Goal: Task Accomplishment & Management: Complete application form

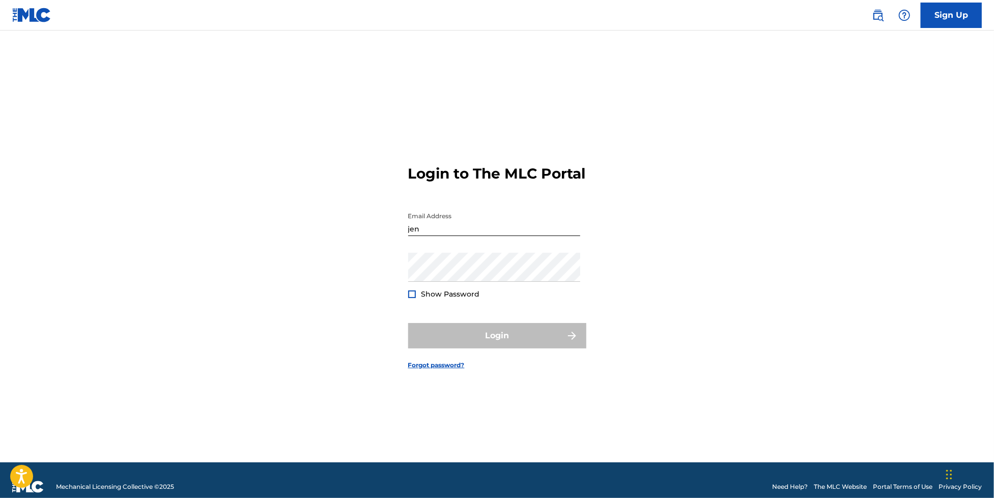
click at [505, 233] on input "jen" at bounding box center [494, 221] width 172 height 29
type input "[PERSON_NAME][EMAIL_ADDRESS][MEDICAL_DATA][DOMAIN_NAME]"
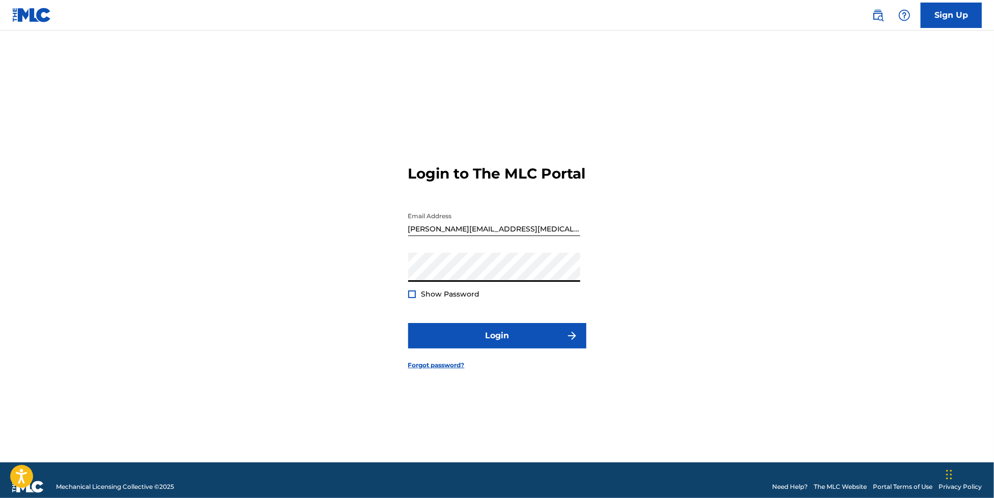
click at [408, 323] on button "Login" at bounding box center [497, 335] width 178 height 25
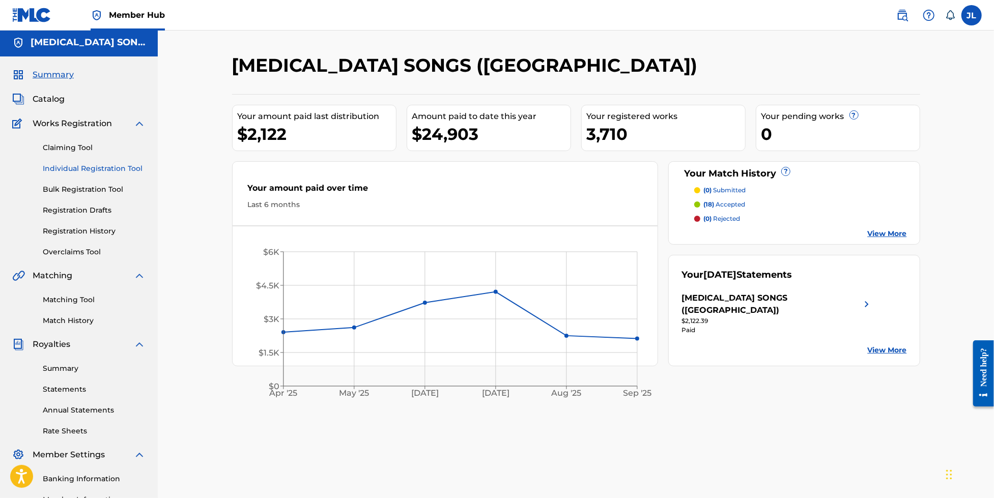
click at [83, 170] on link "Individual Registration Tool" at bounding box center [94, 168] width 103 height 11
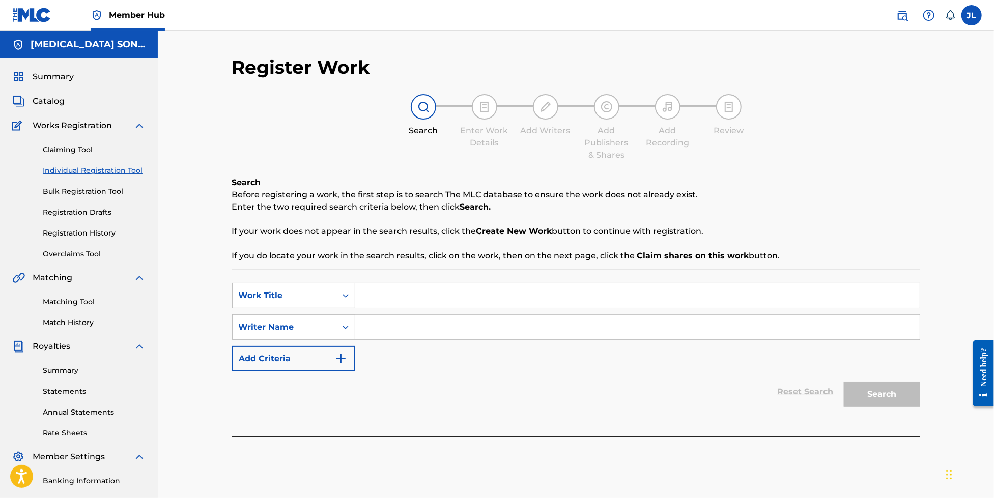
click at [402, 291] on input "Search Form" at bounding box center [637, 295] width 564 height 24
type input "Never Go Back"
type input "Mackie"
click at [844, 382] on button "Search" at bounding box center [882, 394] width 76 height 25
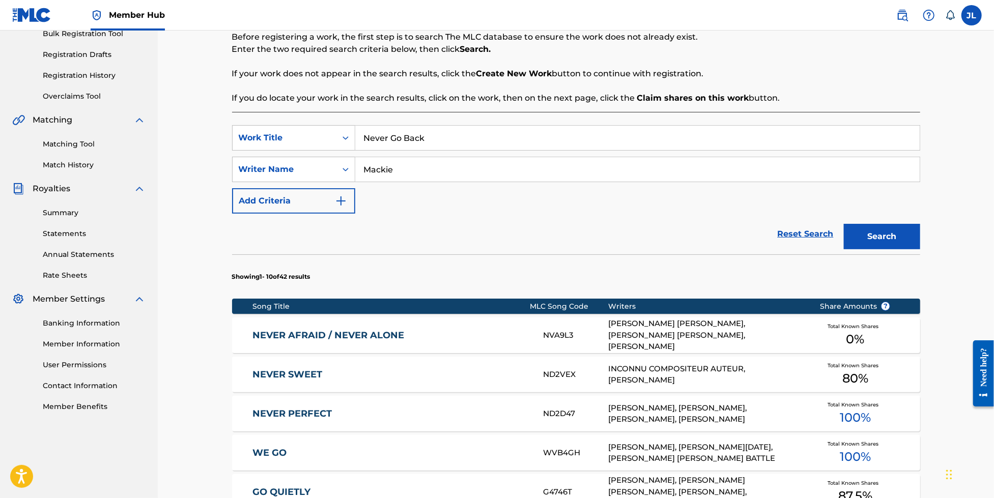
scroll to position [543, 0]
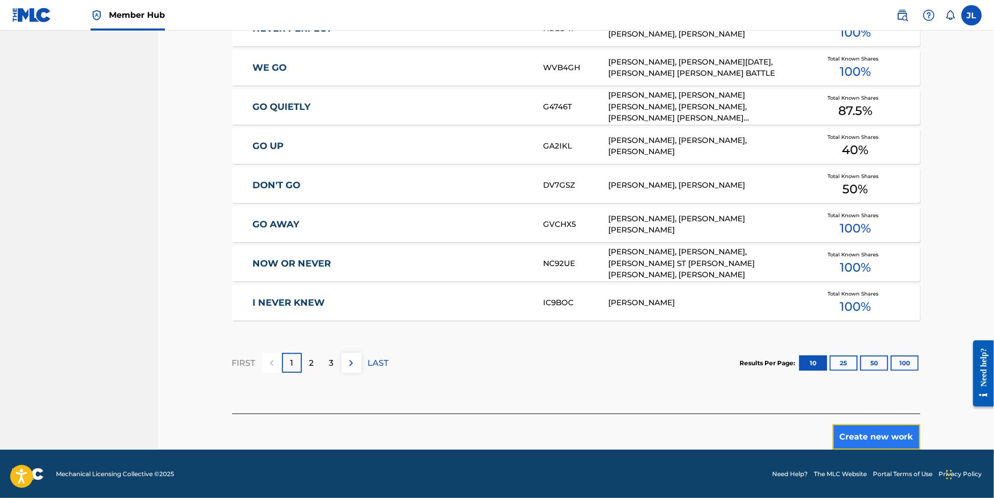
click at [856, 438] on button "Create new work" at bounding box center [876, 436] width 88 height 25
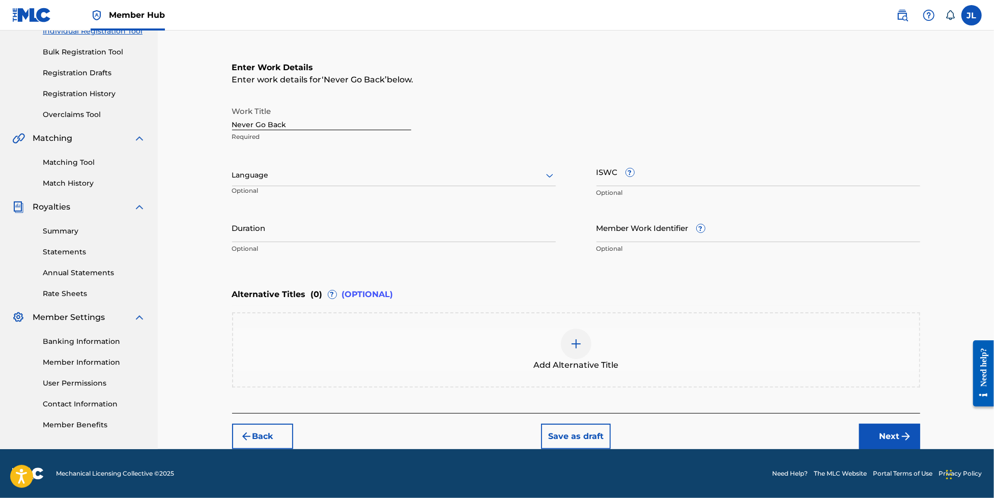
scroll to position [139, 0]
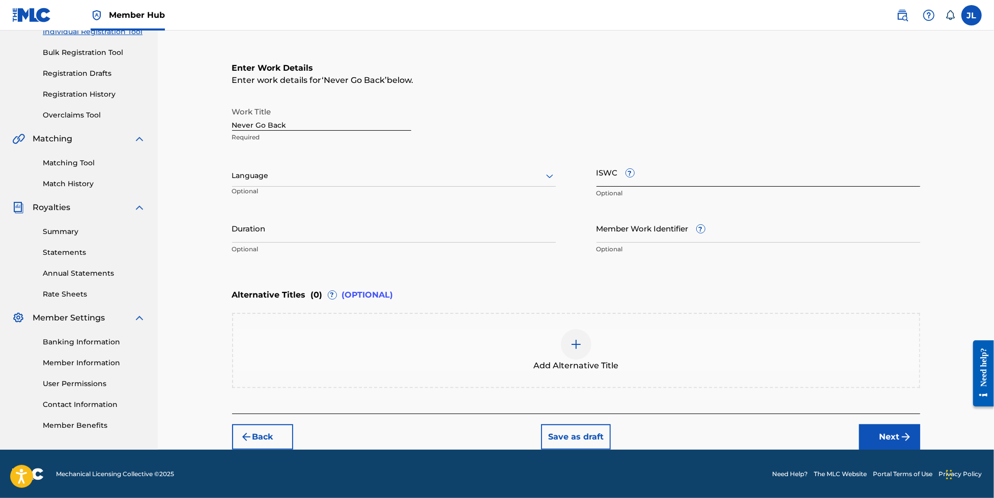
click at [673, 171] on input "ISWC ?" at bounding box center [758, 172] width 324 height 29
paste input "AAMI5EH3L4F54XK"
type input "AAMI5EH3L4F54XK"
paste input "T3353662956"
type input "T3353662956"
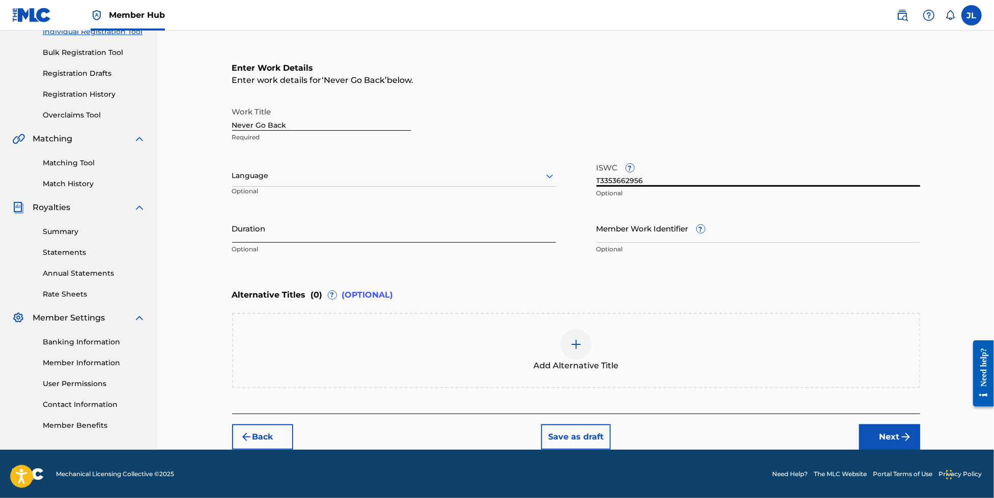
click at [407, 231] on input "Duration" at bounding box center [394, 228] width 324 height 29
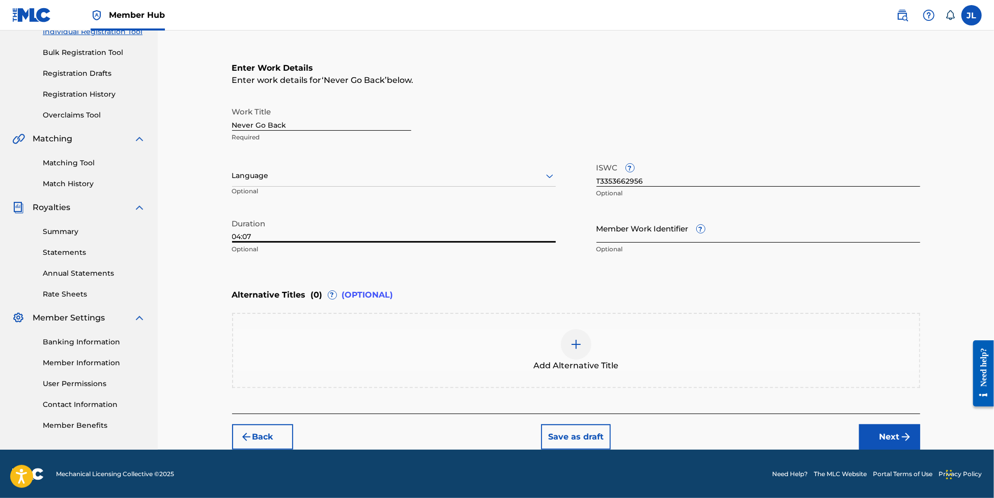
type input "04:07"
click at [669, 224] on input "Member Work Identifier ?" at bounding box center [758, 228] width 324 height 29
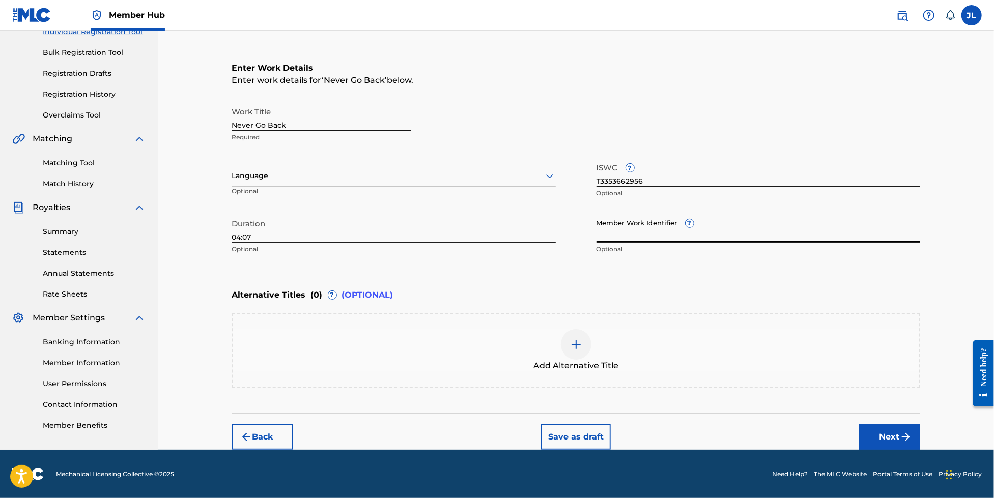
paste input "855954BQ"
type input "855954BQ"
click at [875, 430] on button "Next" at bounding box center [889, 436] width 61 height 25
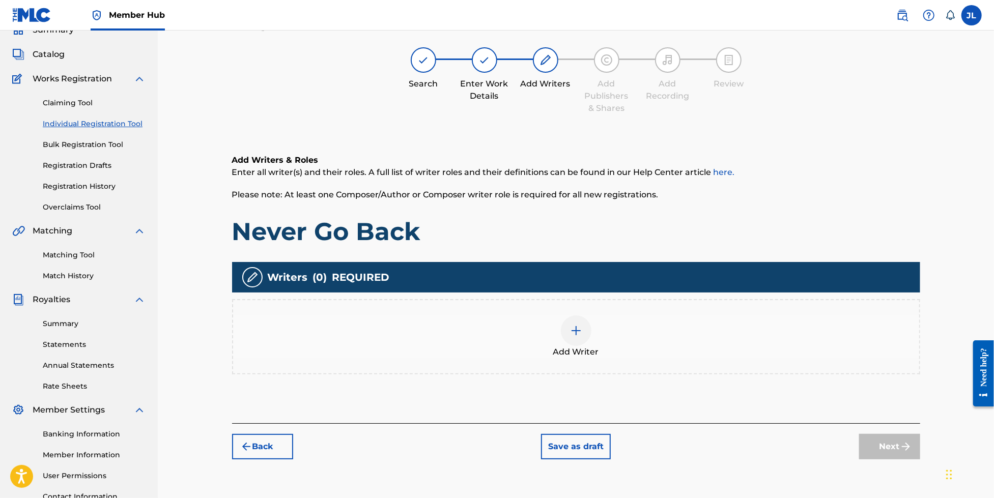
scroll to position [46, 0]
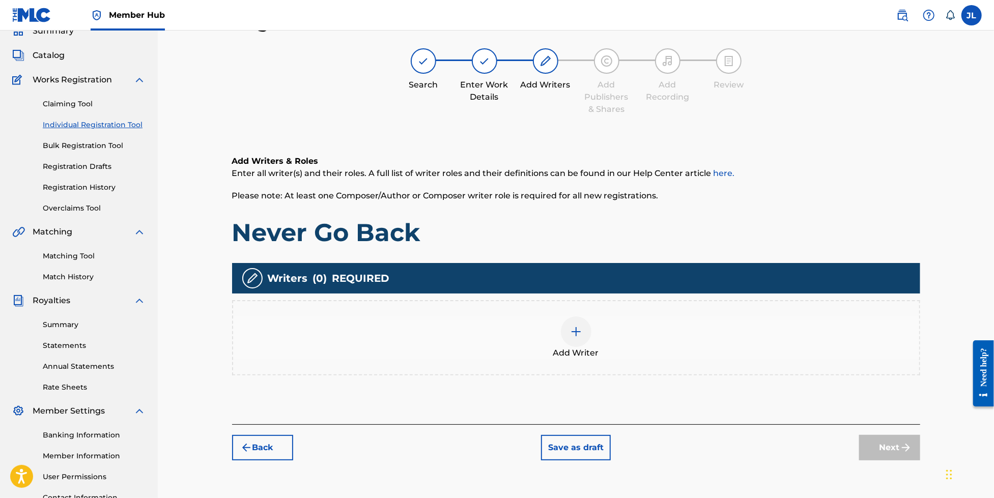
click at [575, 340] on div at bounding box center [576, 331] width 31 height 31
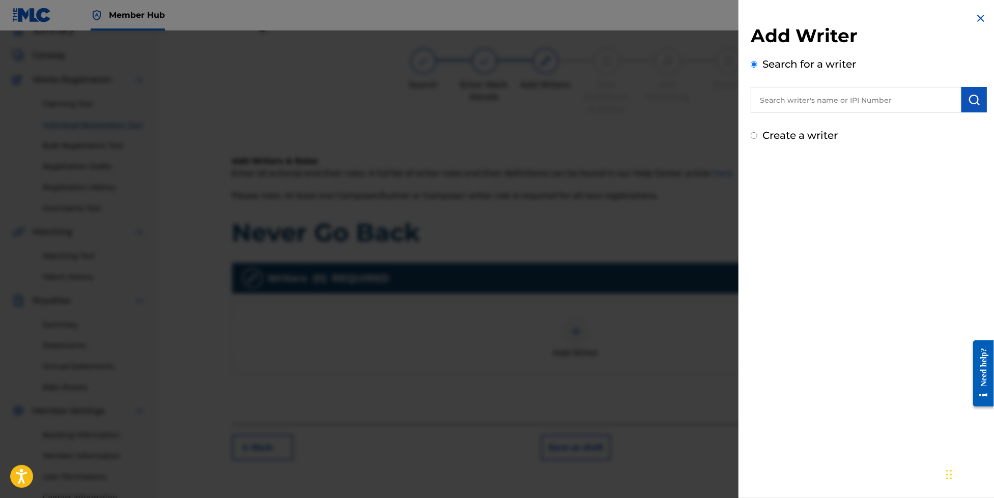
click at [827, 97] on input "text" at bounding box center [855, 99] width 211 height 25
paste input "776987554"
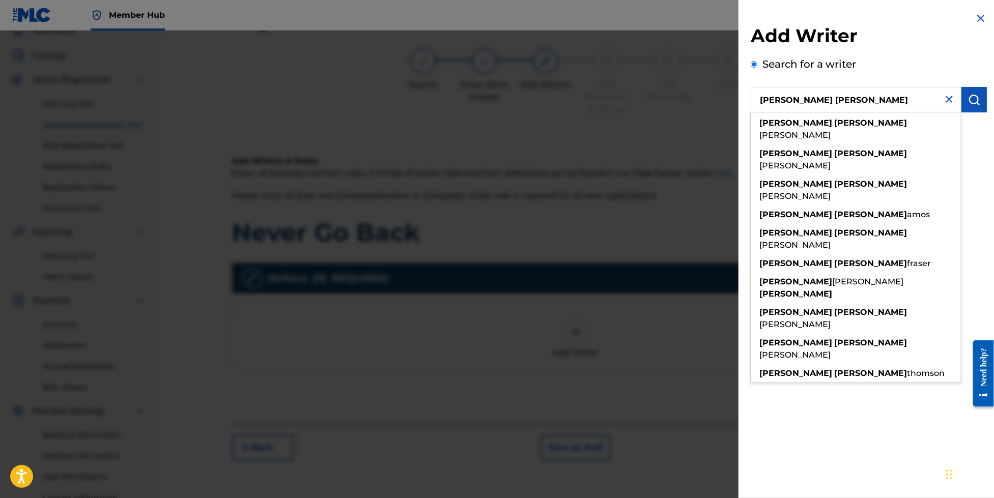
type input "[PERSON_NAME] [PERSON_NAME]"
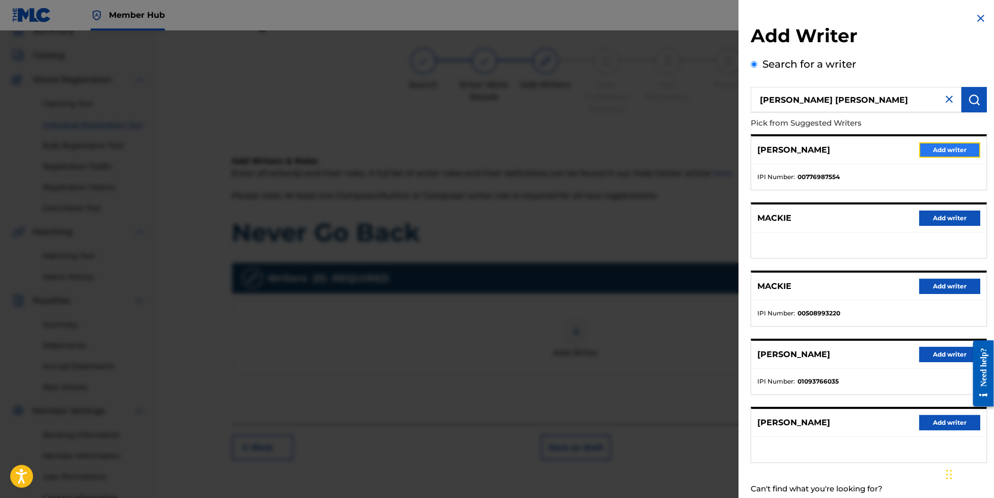
click at [942, 146] on button "Add writer" at bounding box center [949, 149] width 61 height 15
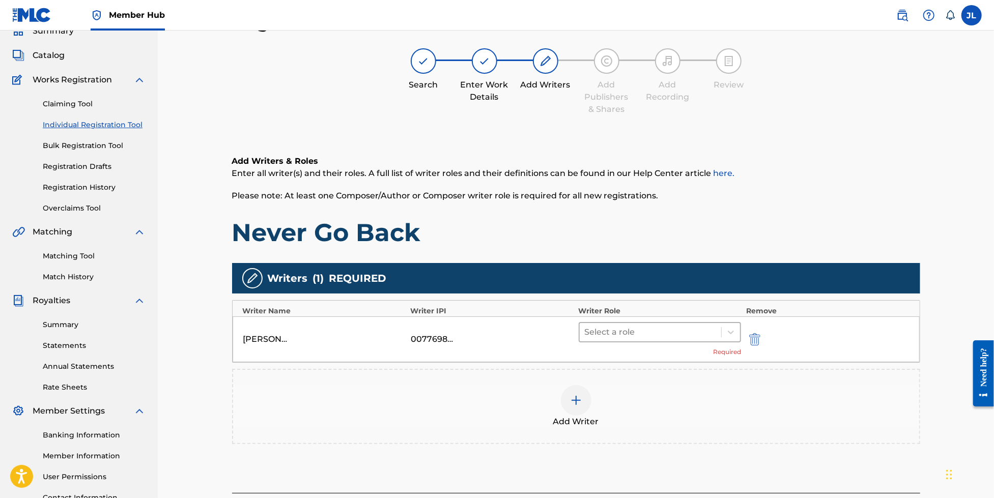
click at [663, 339] on div "Select a role" at bounding box center [650, 332] width 142 height 18
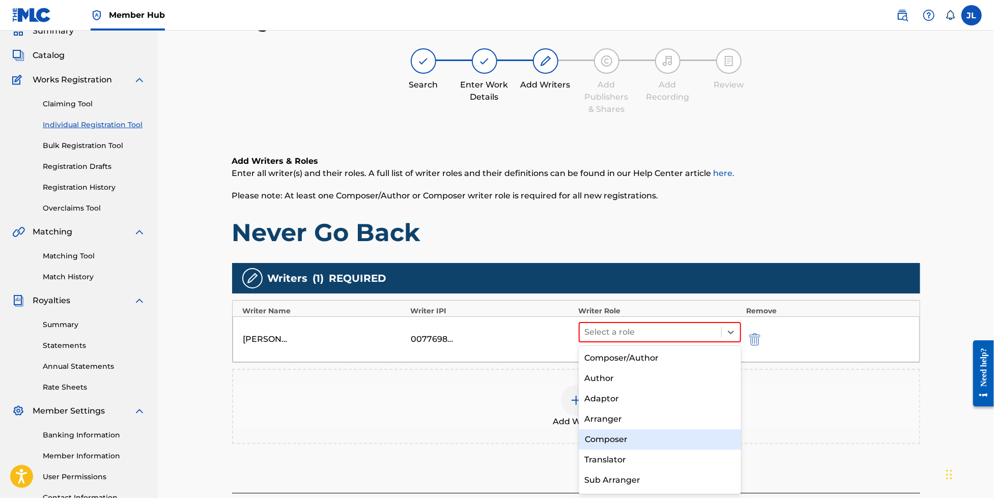
click at [636, 441] on div "Composer" at bounding box center [659, 439] width 163 height 20
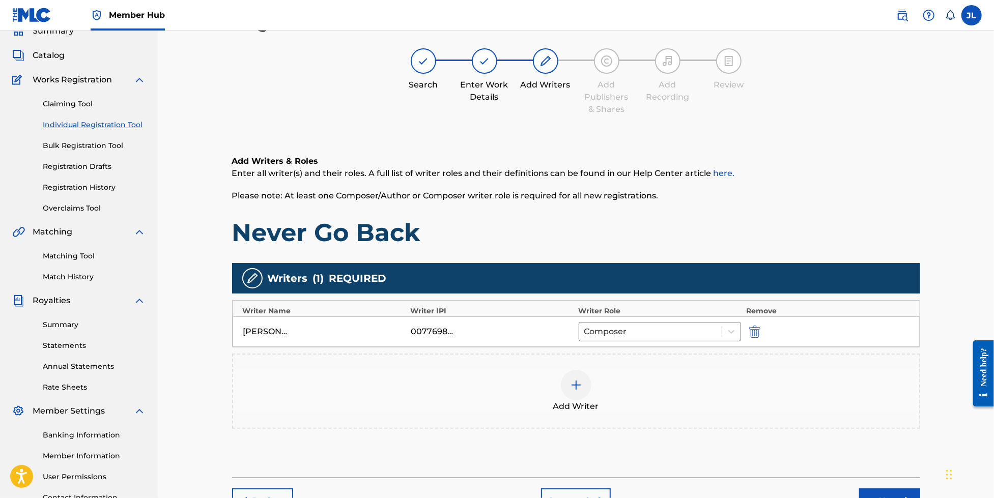
click at [579, 389] on img at bounding box center [576, 385] width 12 height 12
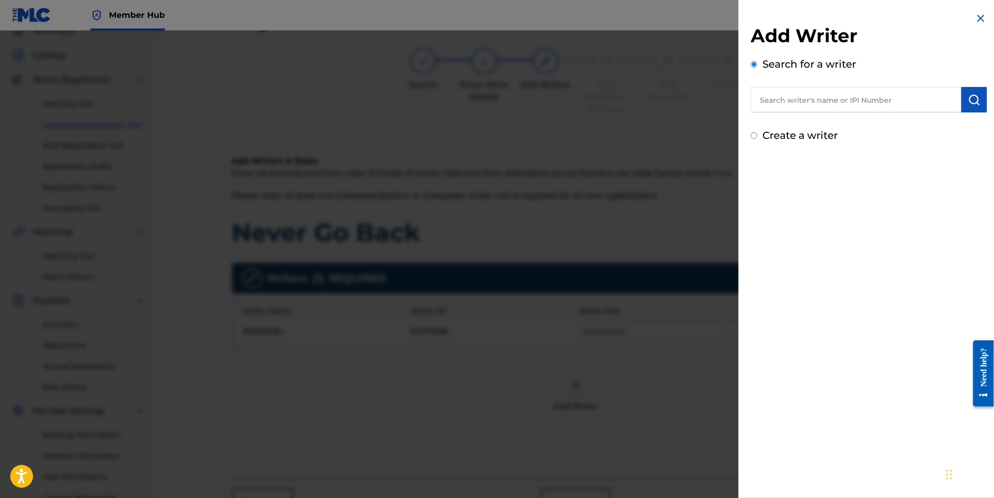
click at [905, 100] on input "text" at bounding box center [855, 99] width 211 height 25
paste input "872599972"
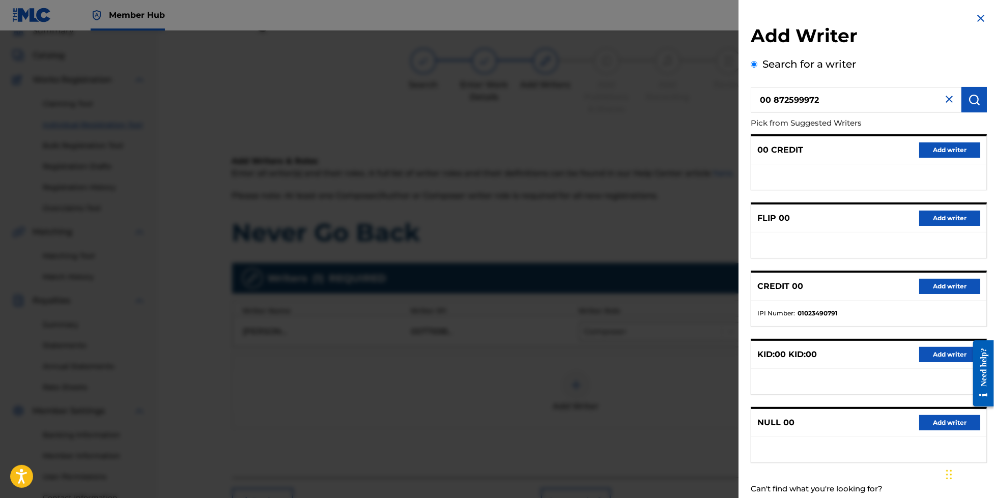
click at [773, 102] on input "00 872599972" at bounding box center [855, 99] width 211 height 25
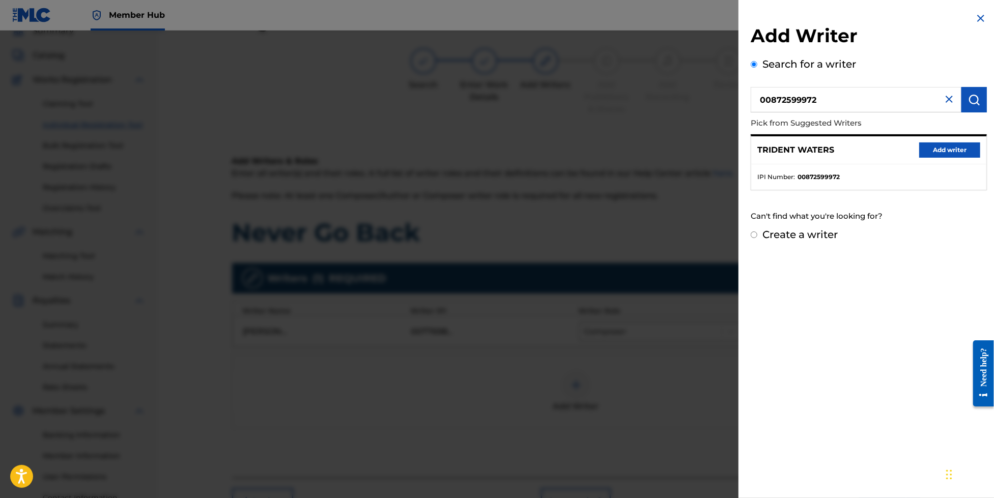
click at [855, 95] on input "00872599972" at bounding box center [855, 99] width 211 height 25
type input "[PERSON_NAME]"
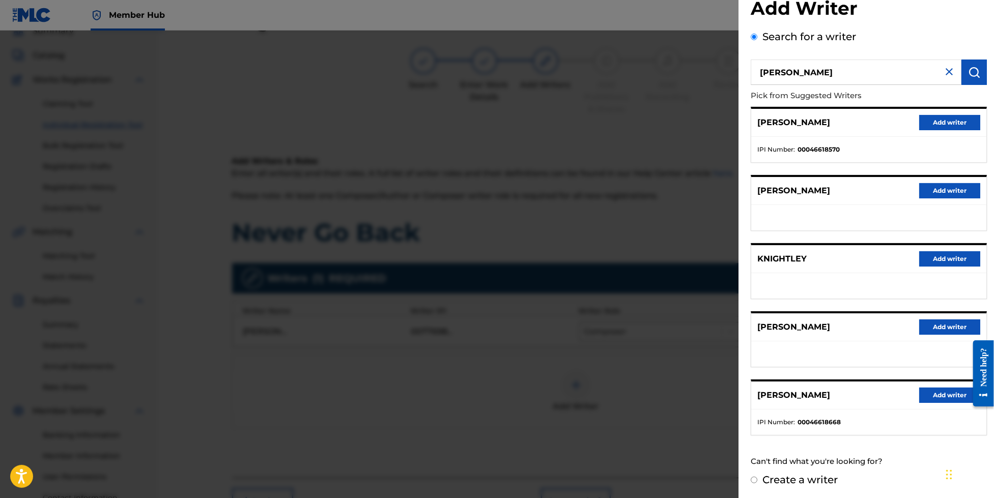
scroll to position [133, 0]
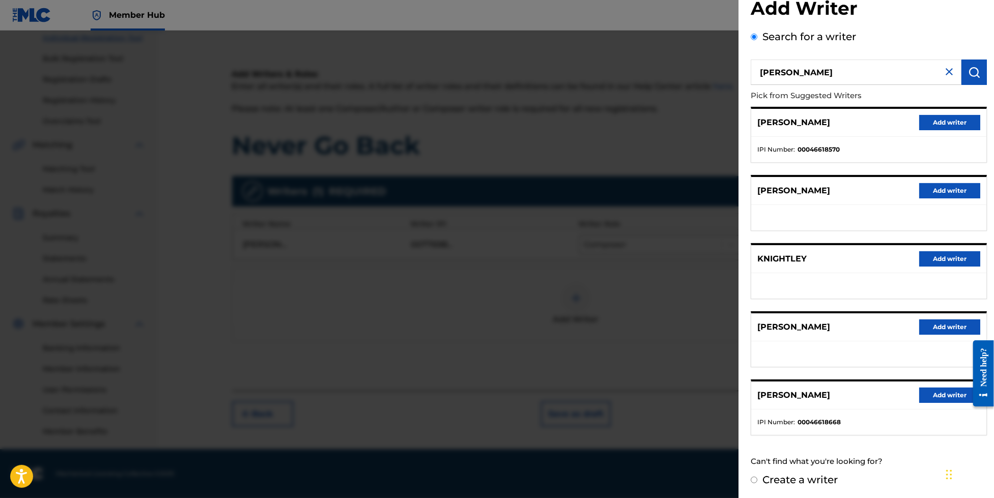
click at [812, 477] on label "Create a writer" at bounding box center [799, 480] width 75 height 12
radio input "true"
click at [757, 477] on input "Create a writer" at bounding box center [753, 480] width 7 height 7
radio input "false"
radio input "true"
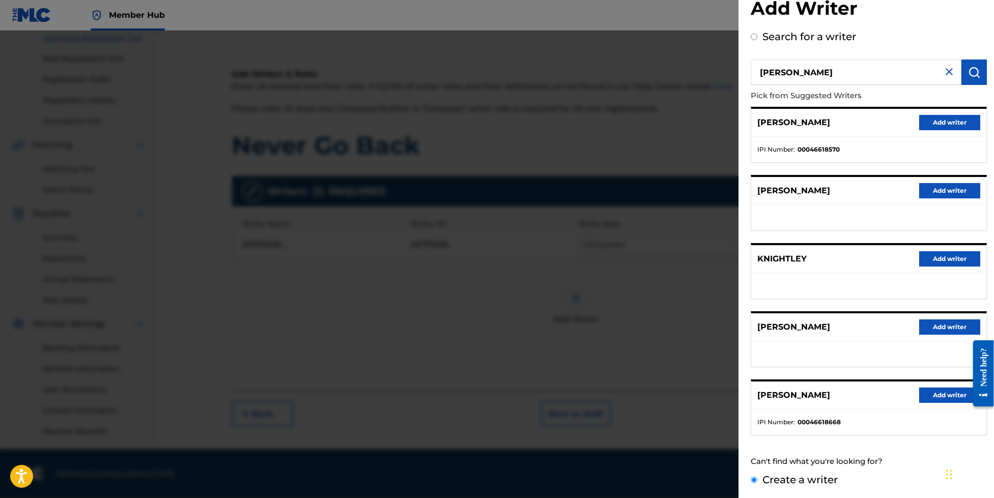
scroll to position [0, 0]
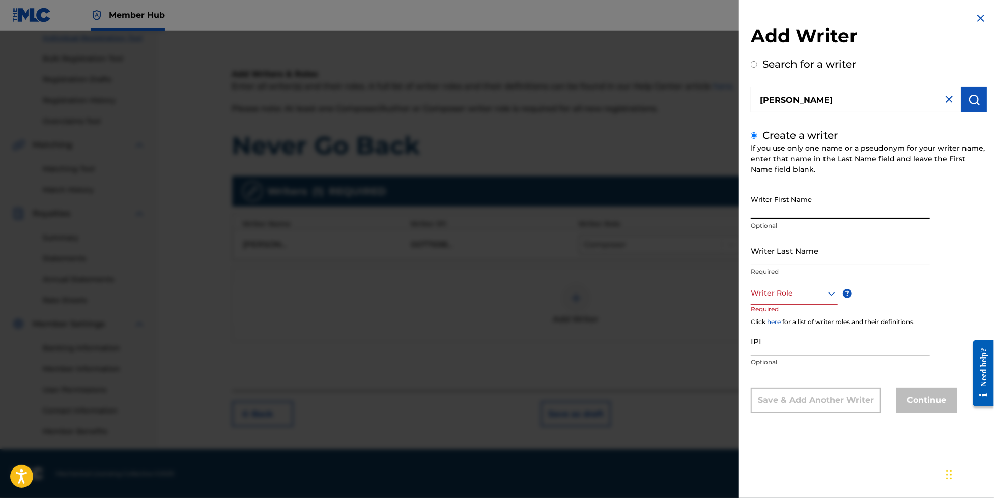
click at [825, 212] on input "Writer First Name" at bounding box center [839, 204] width 179 height 29
type input "[PERSON_NAME]"
type input "Knightley"
click at [805, 296] on div at bounding box center [793, 293] width 87 height 13
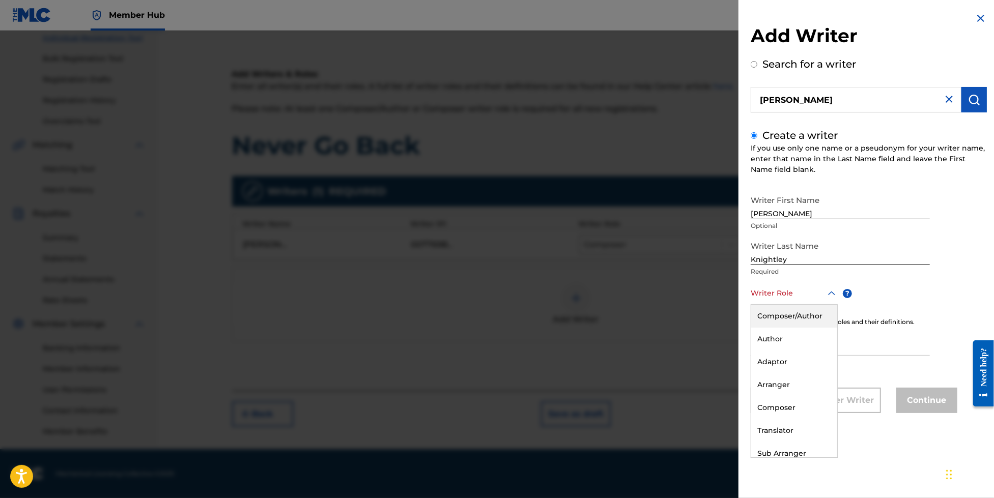
click at [799, 324] on div "Composer/Author" at bounding box center [794, 316] width 86 height 23
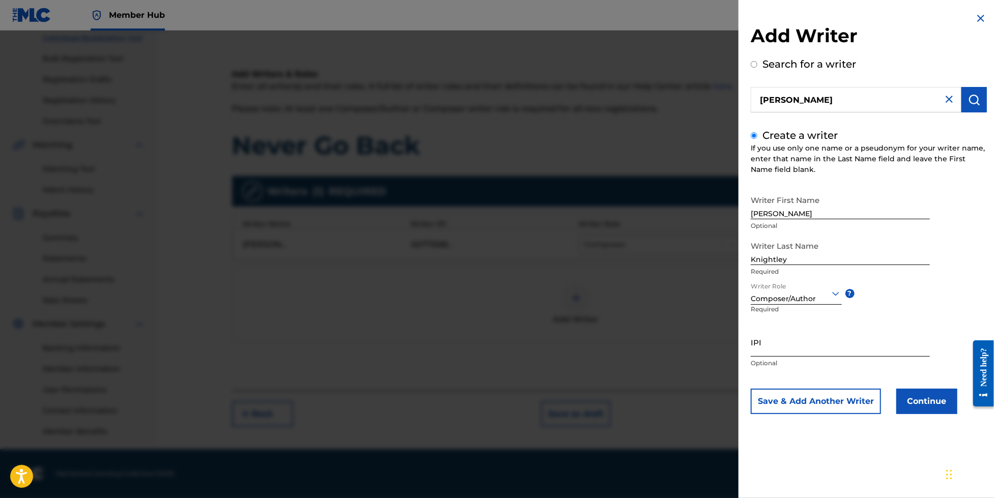
click at [800, 345] on input "IPI" at bounding box center [839, 342] width 179 height 29
paste input "872599972"
type input "872599972"
click at [921, 400] on button "Continue" at bounding box center [926, 401] width 61 height 25
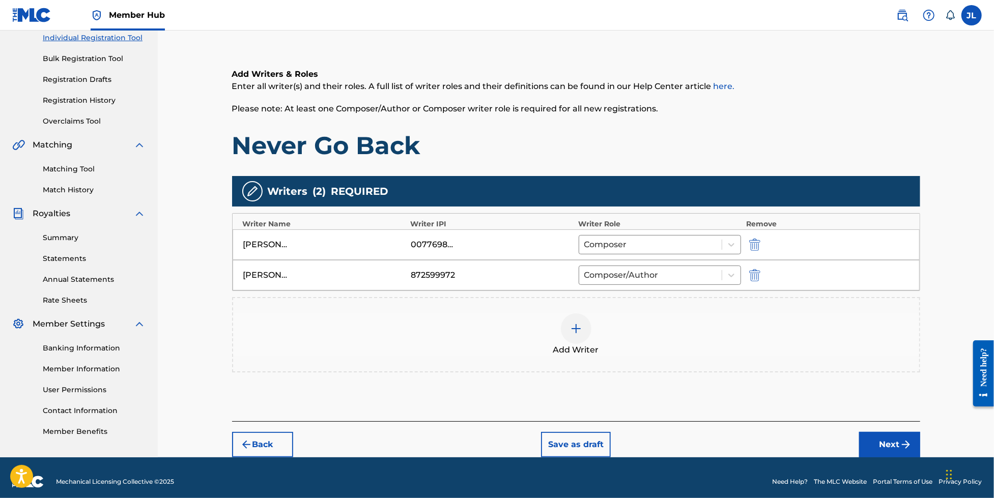
scroll to position [140, 0]
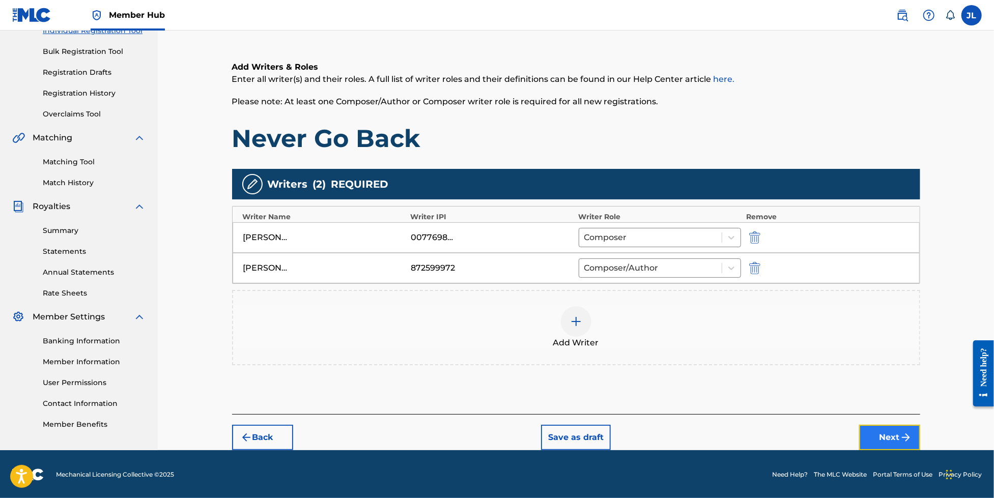
click at [905, 431] on img "submit" at bounding box center [905, 437] width 12 height 12
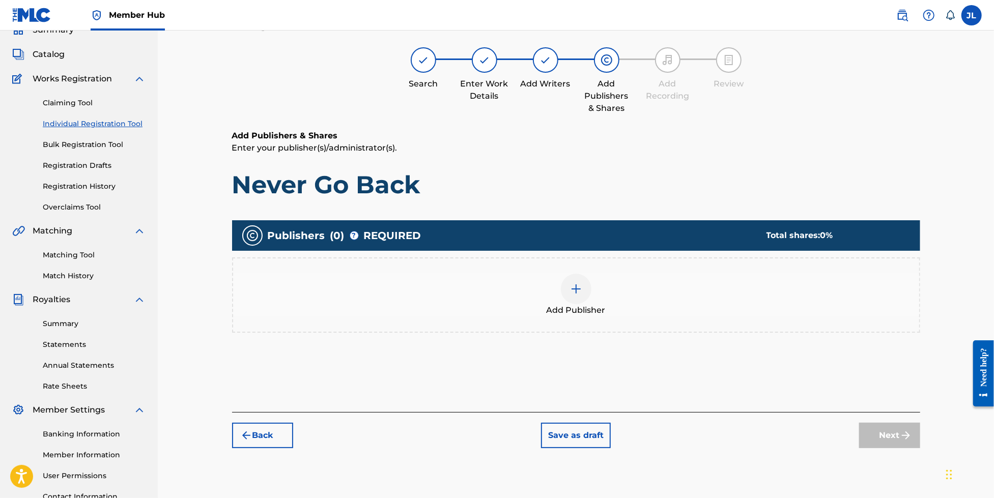
scroll to position [46, 0]
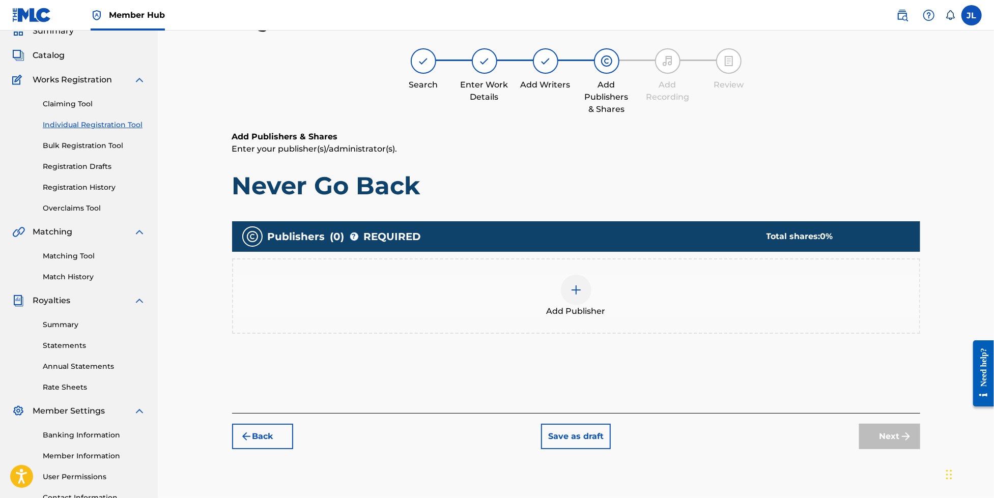
click at [570, 292] on img at bounding box center [576, 290] width 12 height 12
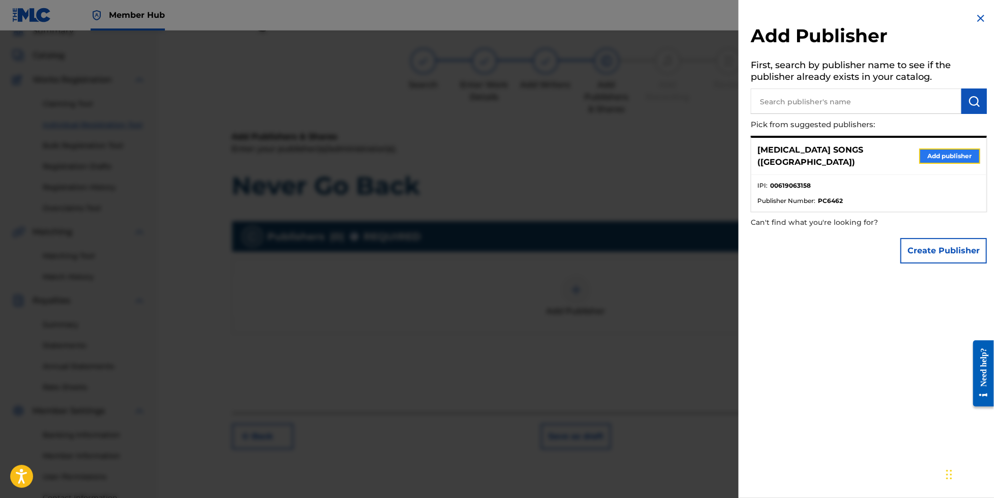
click at [951, 149] on button "Add publisher" at bounding box center [949, 156] width 61 height 15
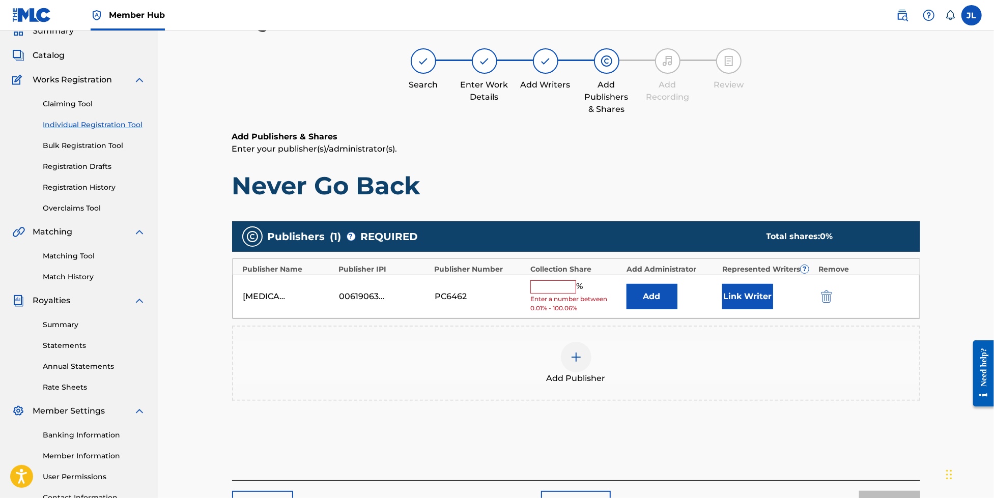
click at [567, 283] on input "text" at bounding box center [553, 286] width 46 height 13
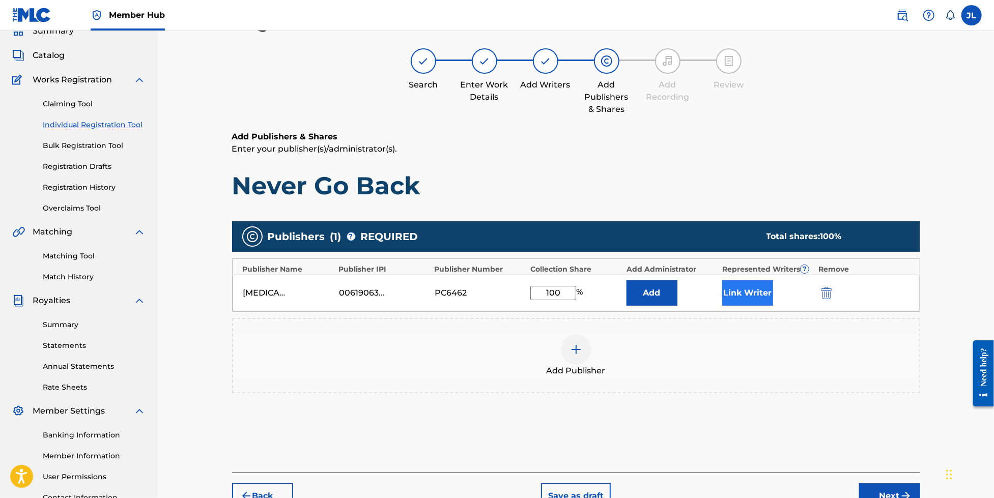
type input "100"
click at [751, 292] on button "Link Writer" at bounding box center [747, 292] width 51 height 25
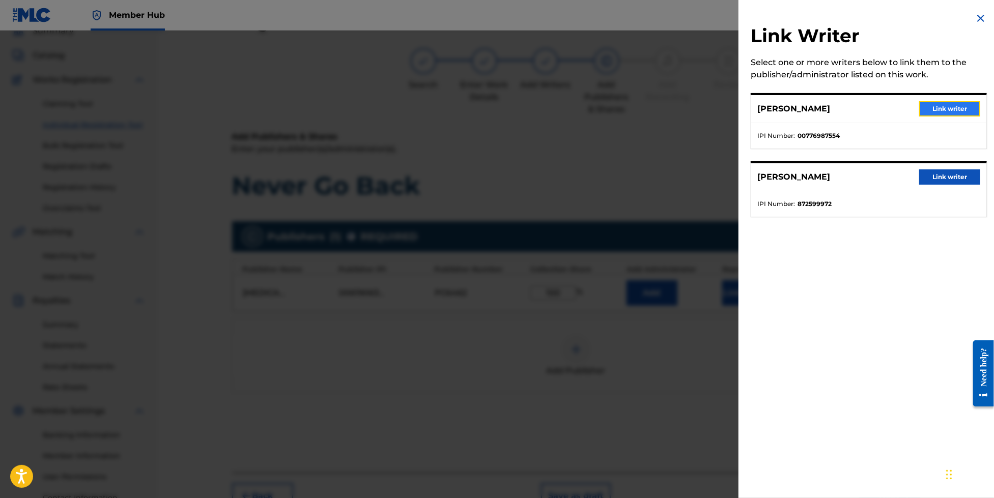
click at [960, 107] on button "Link writer" at bounding box center [949, 108] width 61 height 15
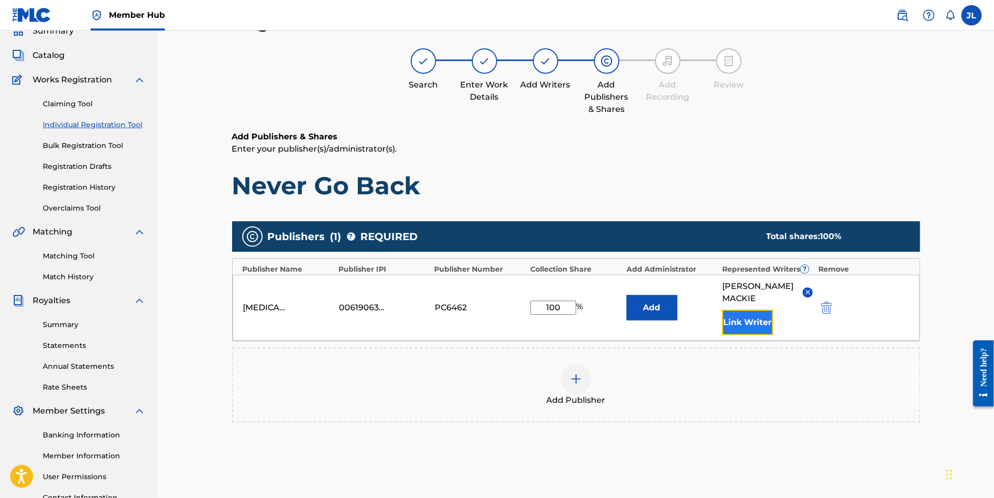
click at [764, 311] on button "Link Writer" at bounding box center [747, 322] width 51 height 25
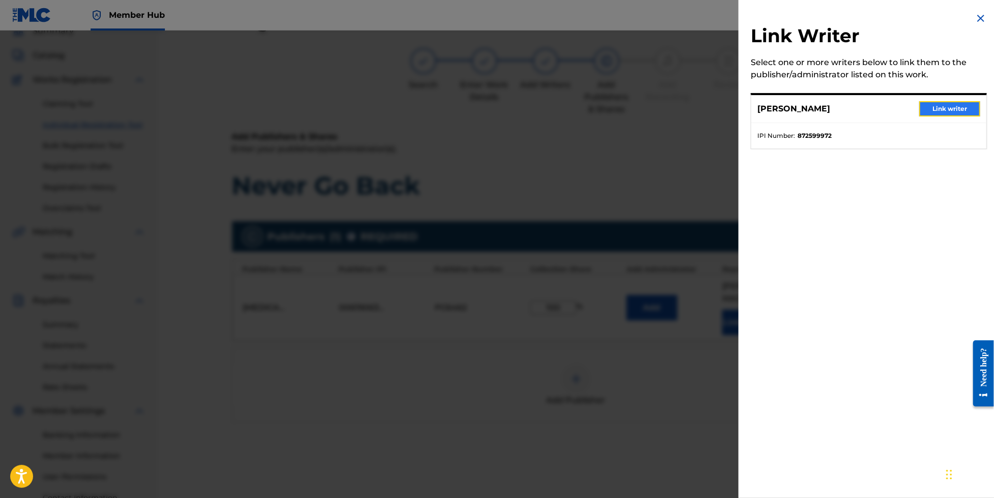
click at [955, 108] on button "Link writer" at bounding box center [949, 108] width 61 height 15
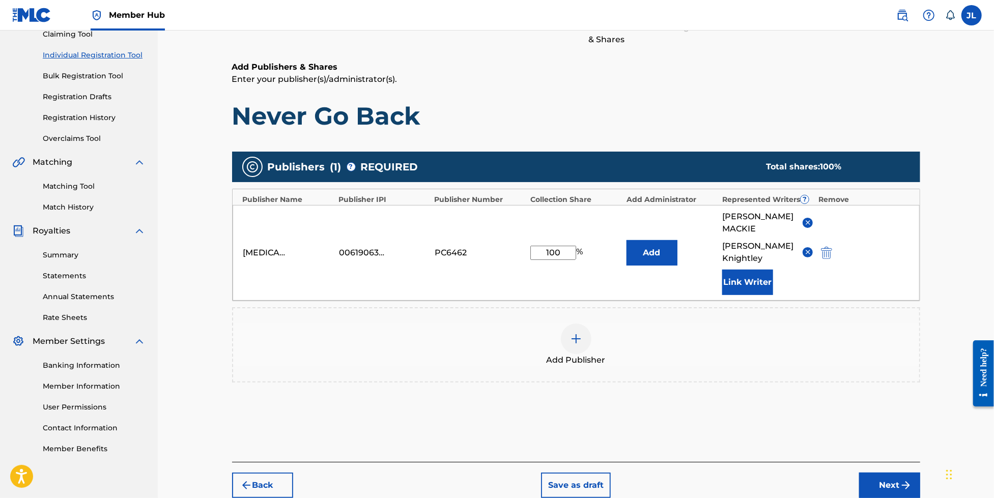
scroll to position [152, 0]
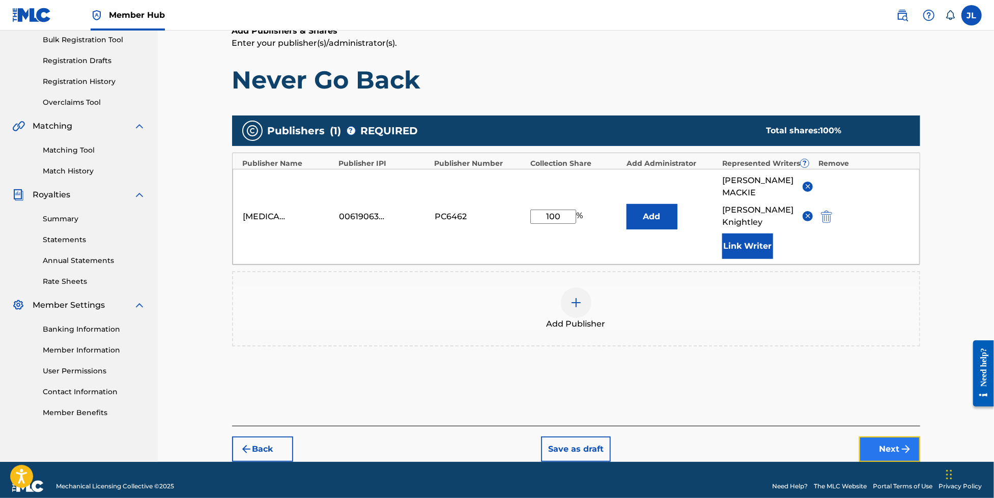
click at [890, 437] on button "Next" at bounding box center [889, 449] width 61 height 25
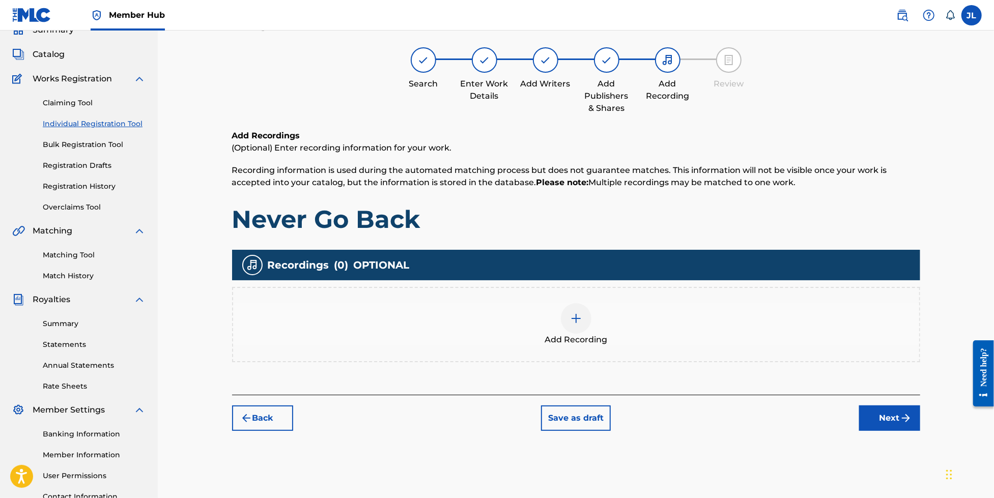
scroll to position [46, 0]
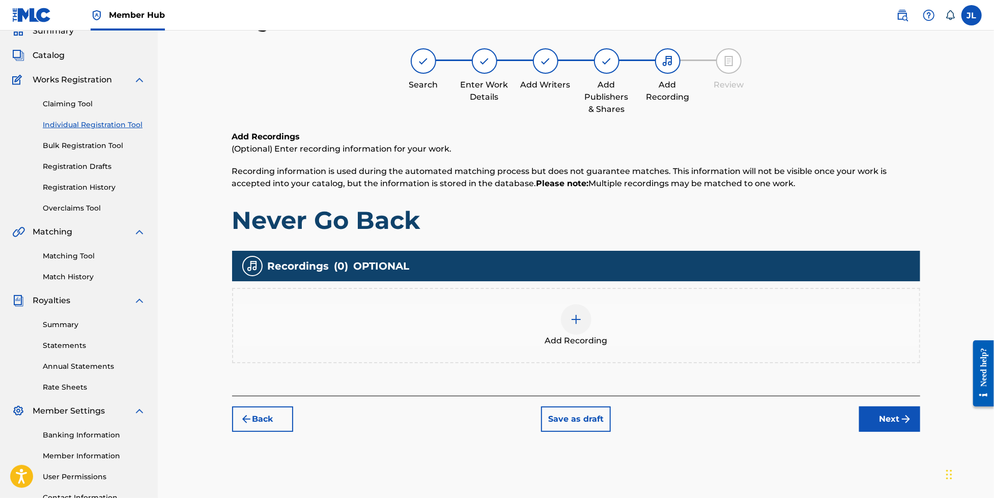
click at [577, 322] on img at bounding box center [576, 319] width 12 height 12
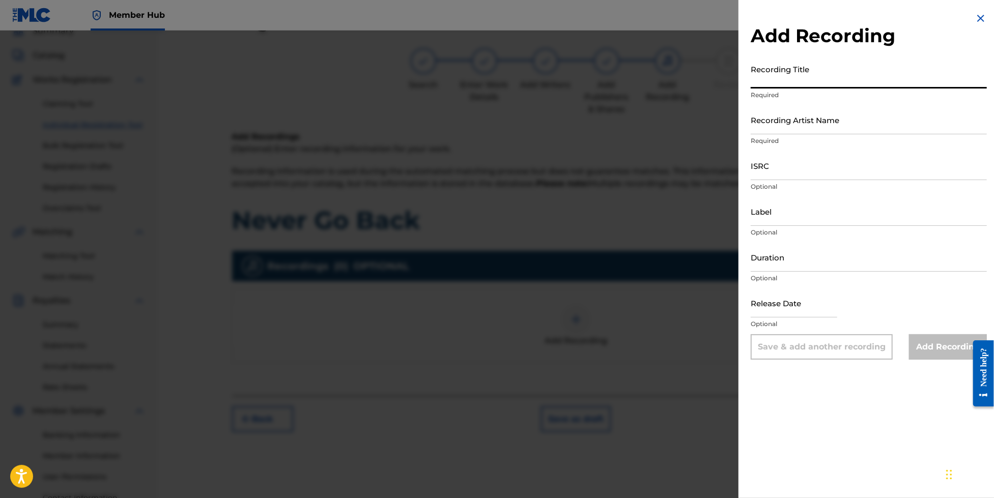
click at [862, 80] on input "Recording Title" at bounding box center [868, 74] width 236 height 29
type input "Never Go Back"
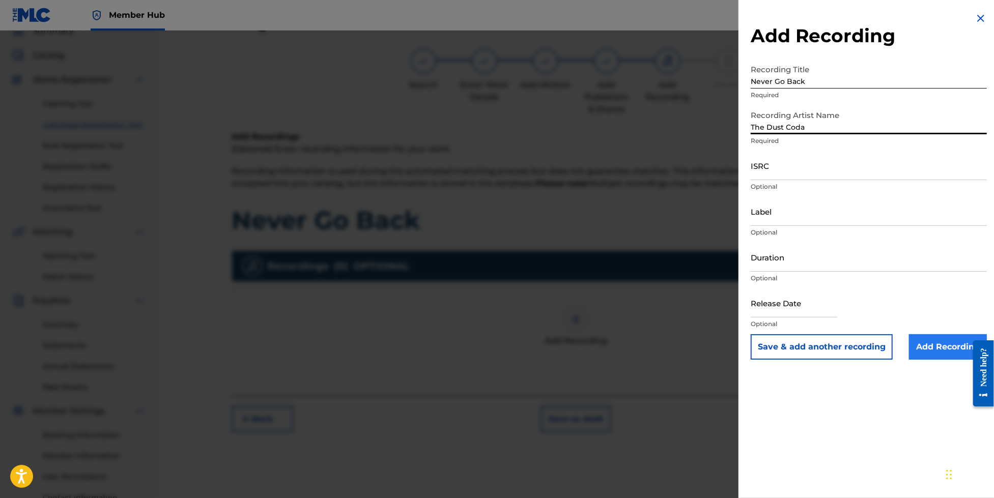
type input "The Dust Coda"
click at [944, 355] on input "Add Recording" at bounding box center [948, 346] width 78 height 25
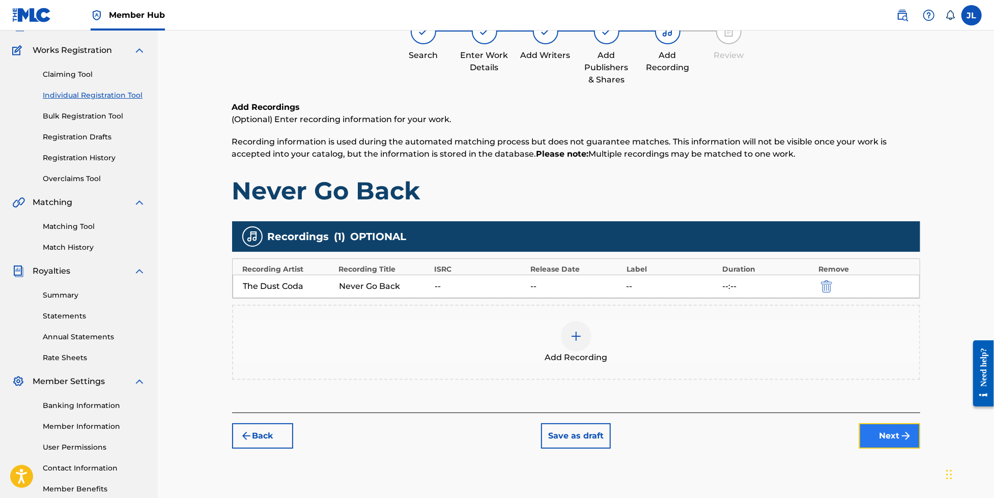
click at [900, 435] on img "submit" at bounding box center [905, 436] width 12 height 12
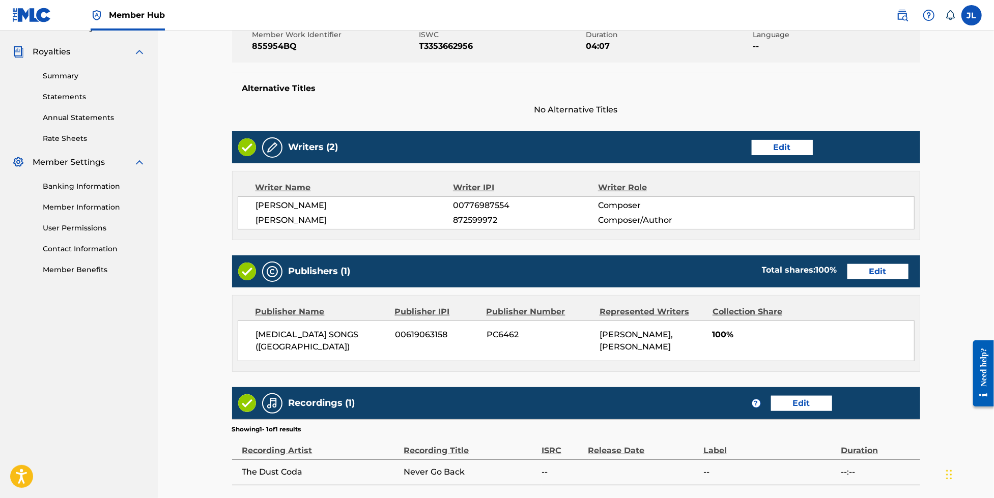
scroll to position [380, 0]
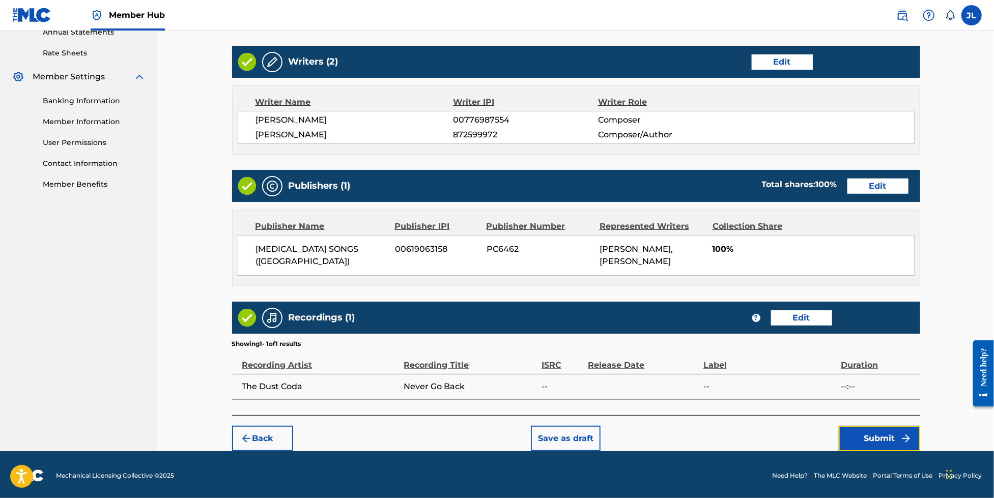
click at [900, 435] on img "submit" at bounding box center [905, 438] width 12 height 12
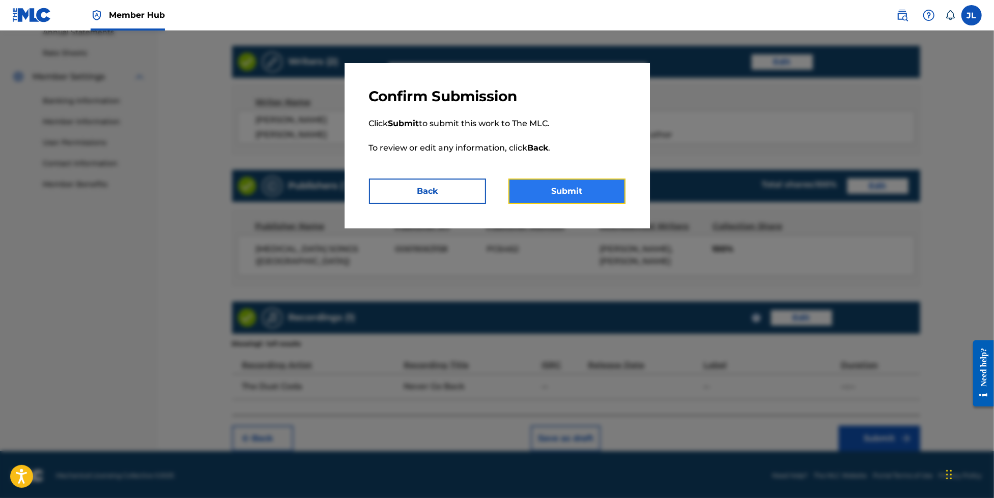
click at [591, 182] on button "Submit" at bounding box center [566, 191] width 117 height 25
